Goal: Transaction & Acquisition: Purchase product/service

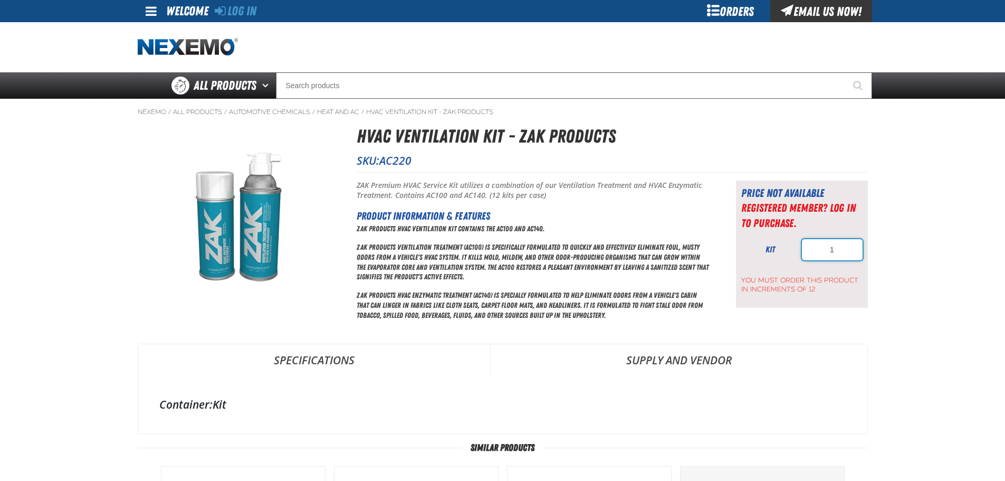
click at [837, 244] on input "1" at bounding box center [832, 249] width 61 height 21
type input "12"
click at [810, 289] on span "You must order this product in increments of 12" at bounding box center [801, 282] width 121 height 23
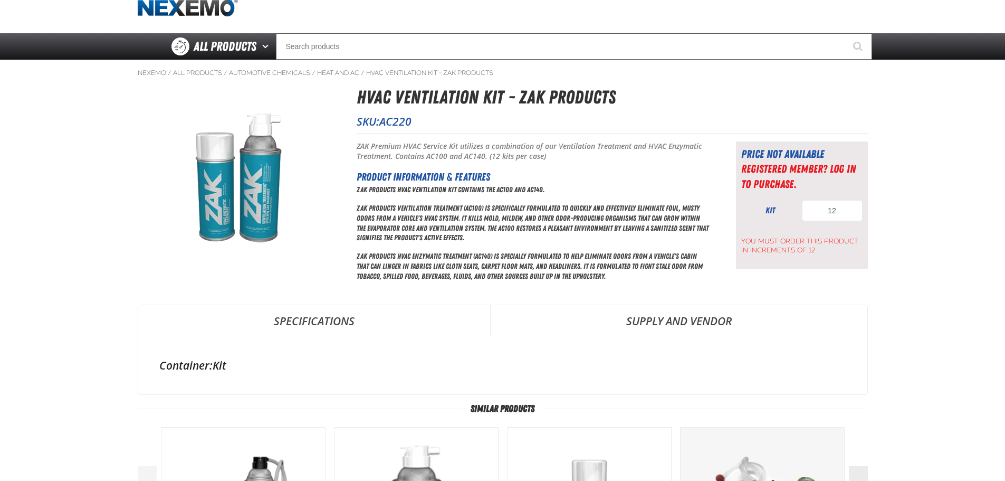
scroll to position [106, 0]
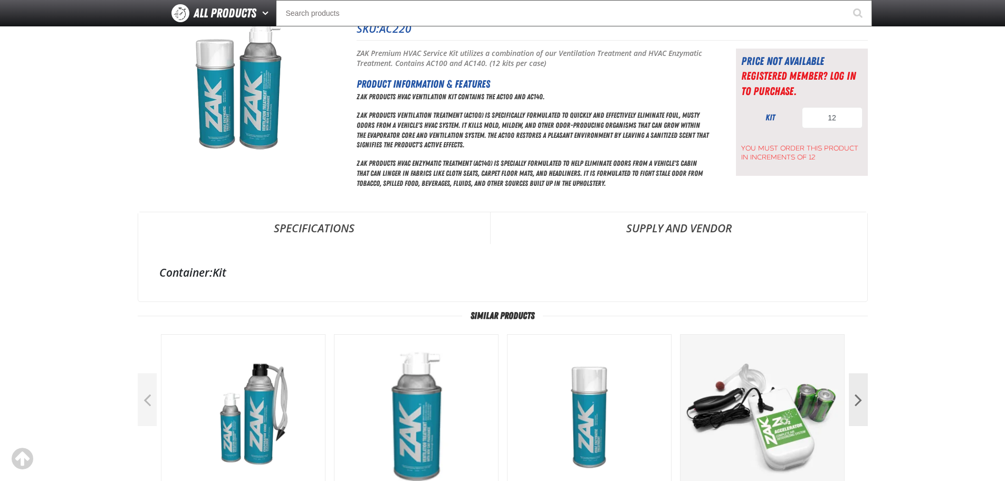
click at [682, 234] on link "Supply and Vendor" at bounding box center [679, 228] width 377 height 32
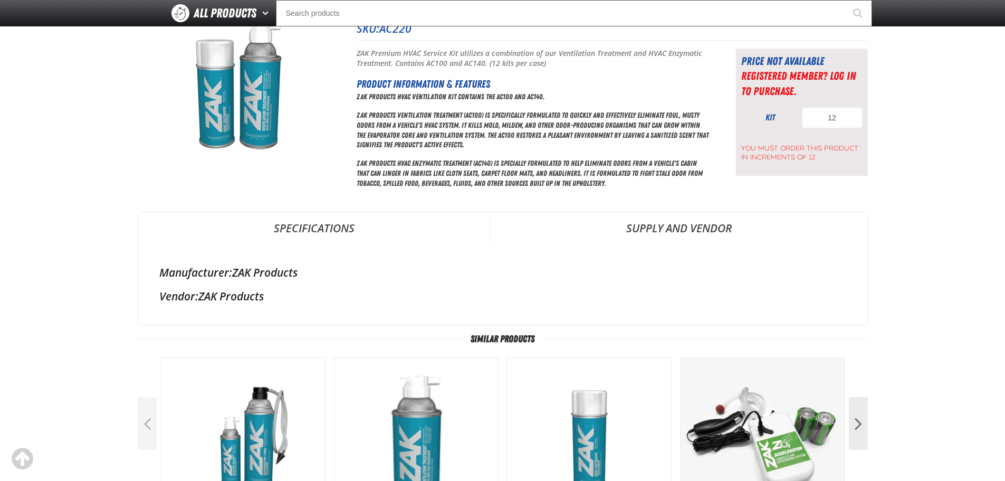
click at [301, 226] on link "Specifications" at bounding box center [314, 228] width 352 height 32
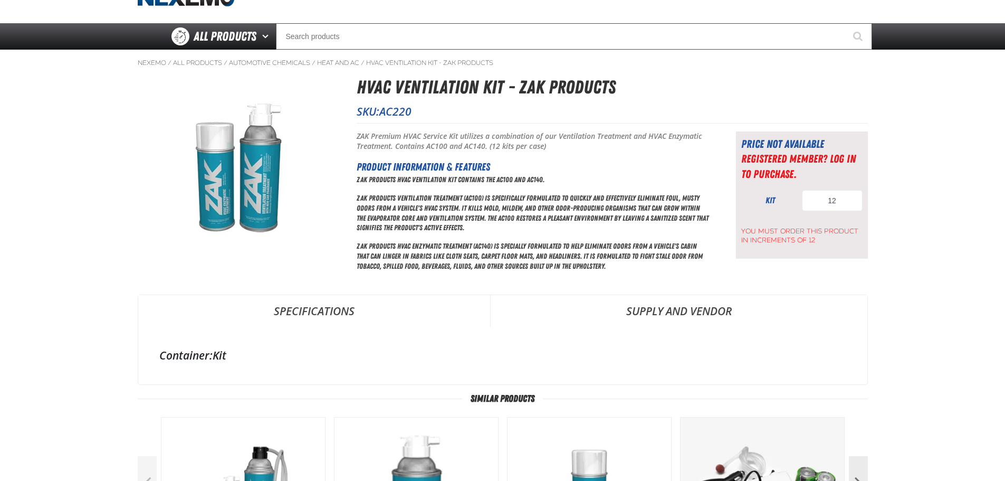
scroll to position [0, 0]
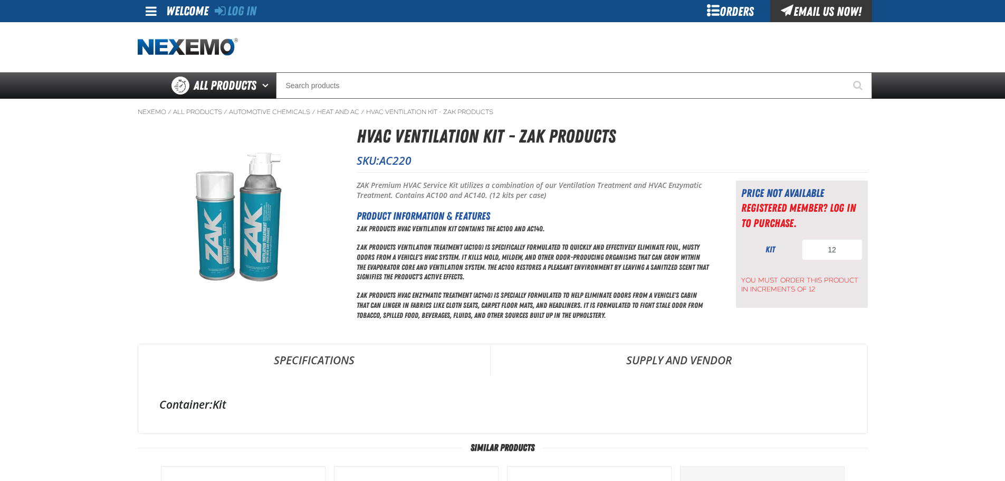
click at [722, 12] on div "Orders" at bounding box center [730, 11] width 79 height 22
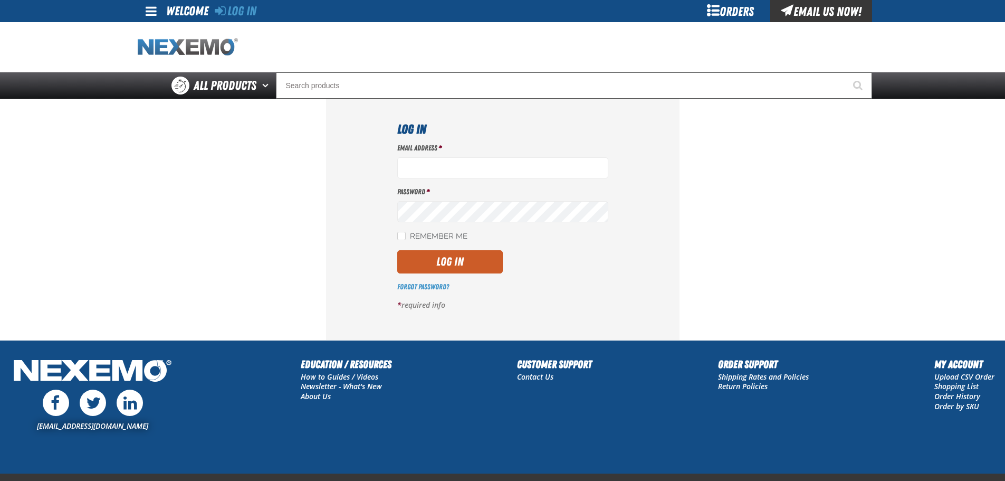
click at [207, 42] on img "Home" at bounding box center [188, 47] width 100 height 18
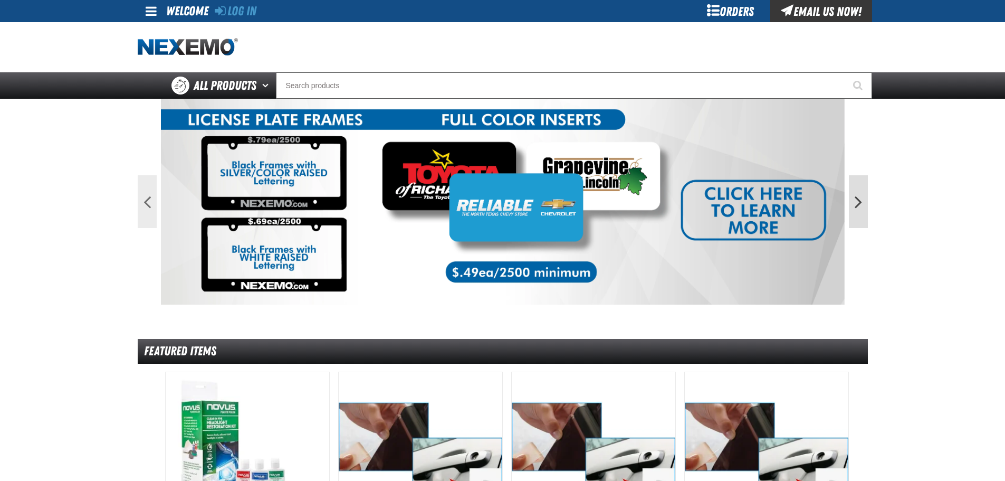
click at [857, 200] on button "Next" at bounding box center [858, 201] width 19 height 53
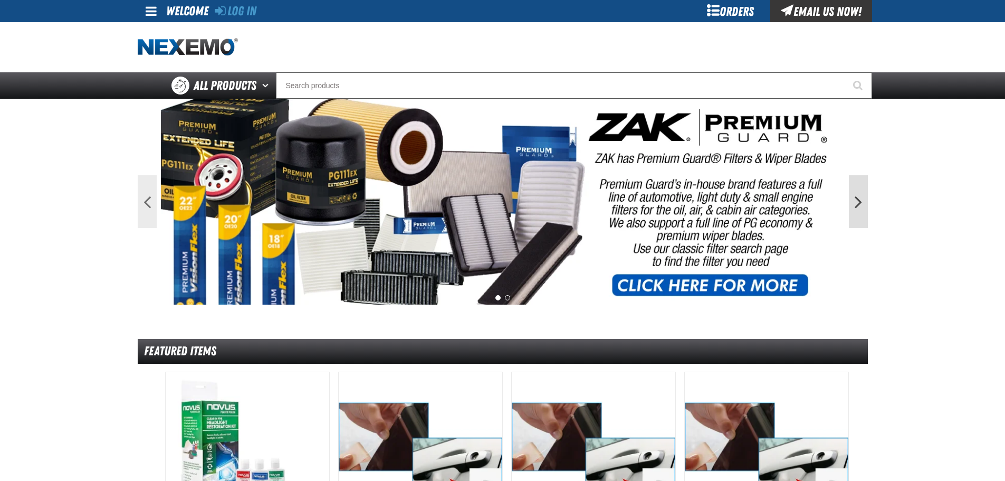
click at [857, 200] on button "Next" at bounding box center [858, 201] width 19 height 53
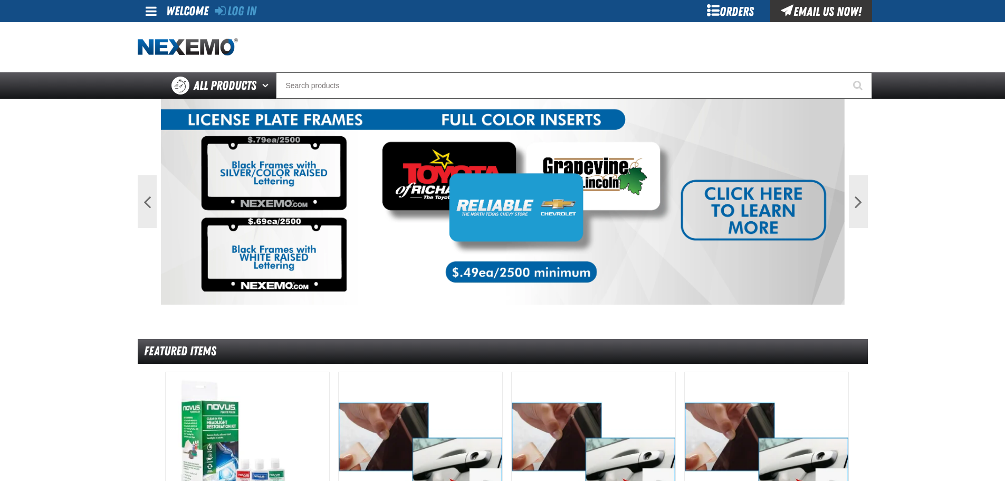
click at [144, 13] on link at bounding box center [152, 11] width 28 height 22
click at [714, 13] on div "Orders" at bounding box center [730, 11] width 79 height 22
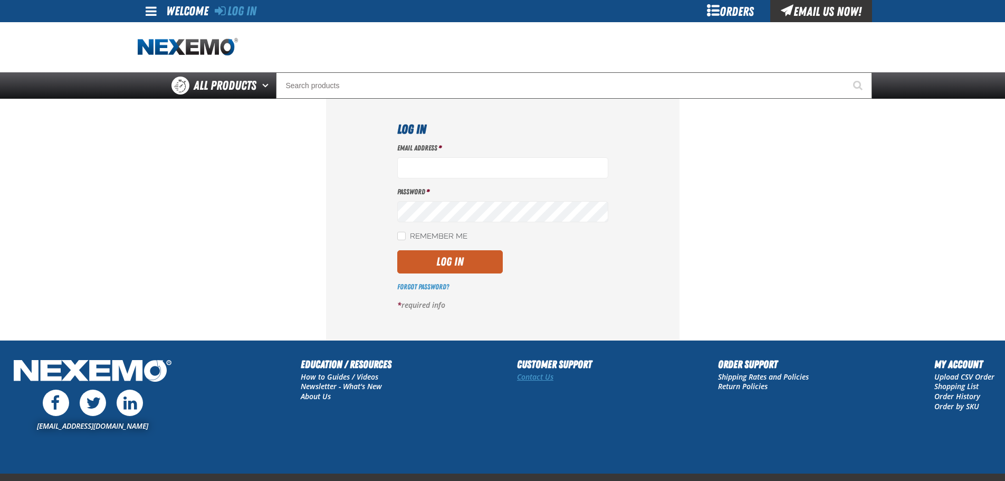
click at [530, 372] on link "Contact Us" at bounding box center [535, 376] width 36 height 10
click at [531, 375] on link "Contact Us" at bounding box center [535, 376] width 36 height 10
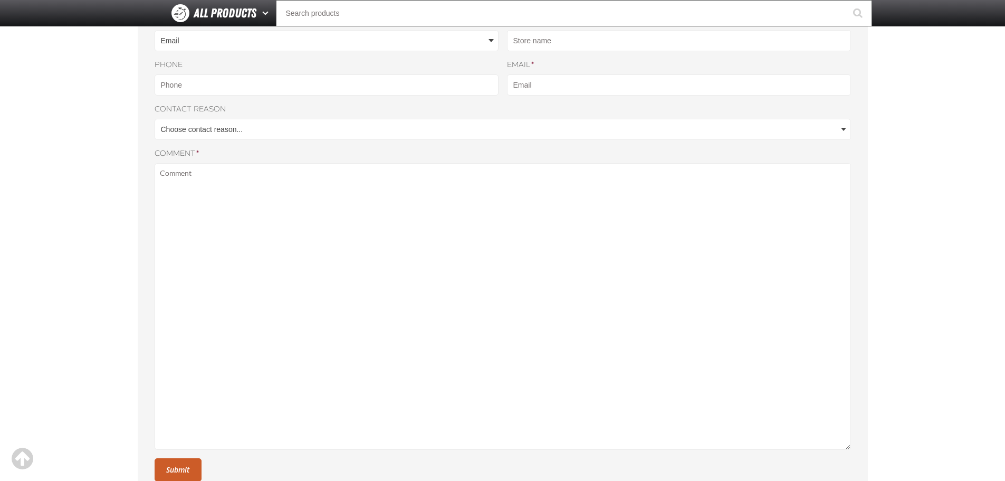
scroll to position [158, 0]
click at [482, 126] on body "Skip to Main Content Staging Site 5.1 Upgrade Site Log In Log In Welcome Log In…" at bounding box center [502, 274] width 1005 height 865
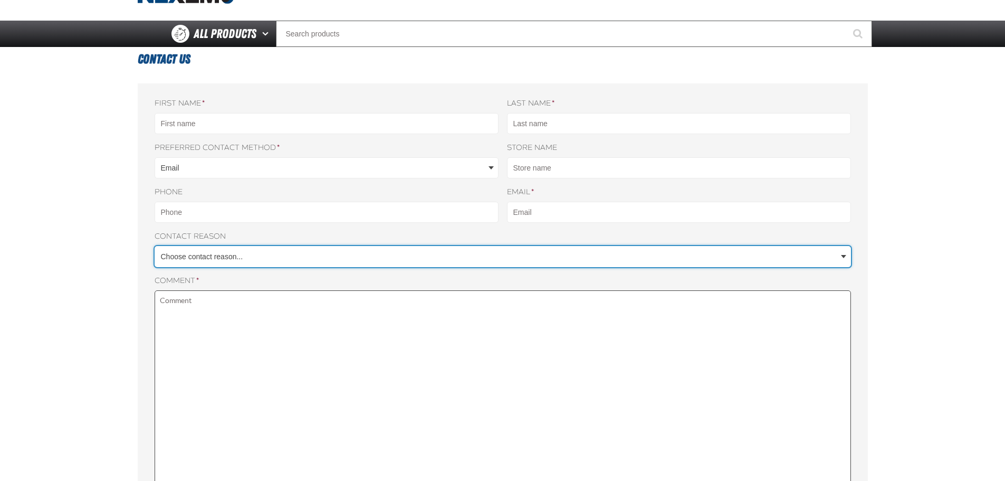
scroll to position [0, 0]
